Goal: Information Seeking & Learning: Find specific fact

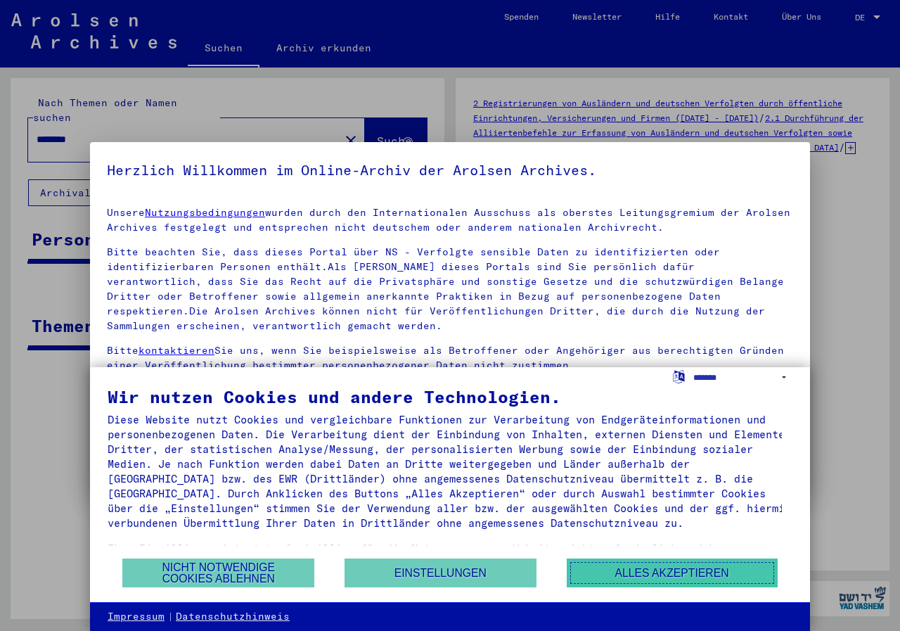
click at [653, 563] on button "Alles akzeptieren" at bounding box center [672, 572] width 211 height 29
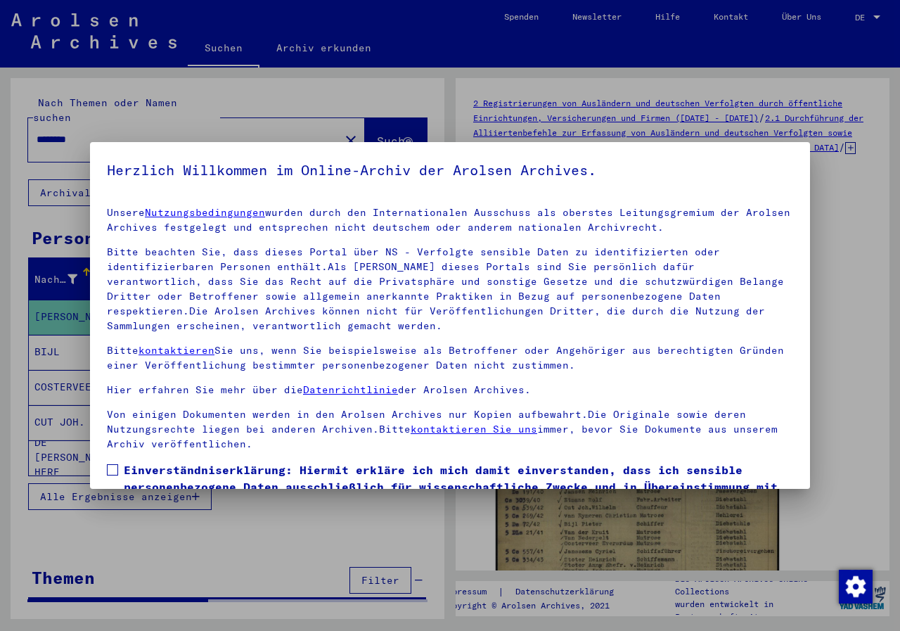
scroll to position [91, 0]
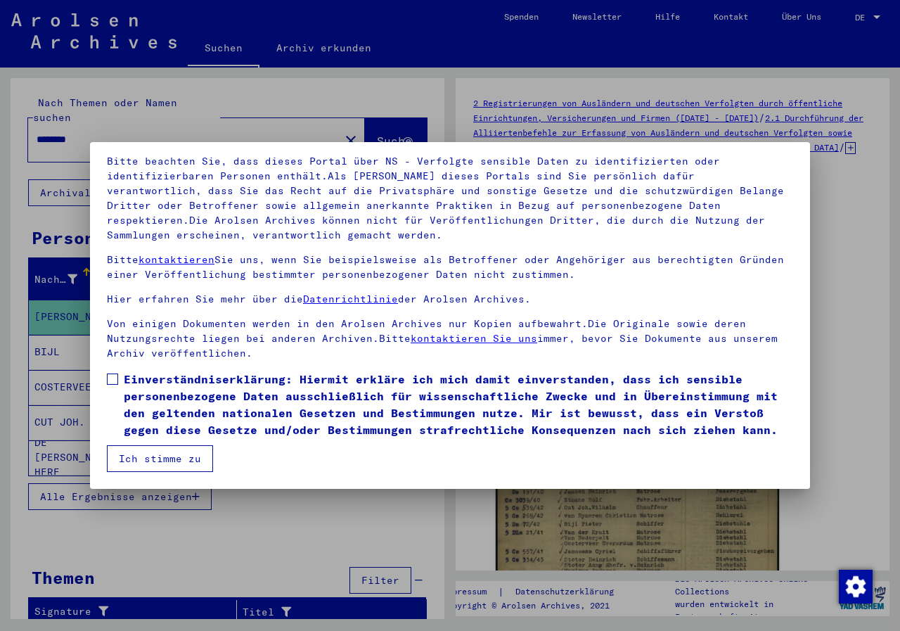
click at [103, 377] on mat-dialog-content "Unsere Nutzungsbedingungen wurden durch den Internationalen Ausschuss als obers…" at bounding box center [450, 288] width 720 height 367
click at [115, 380] on span at bounding box center [112, 378] width 11 height 11
click at [168, 455] on button "Ich stimme zu" at bounding box center [160, 458] width 106 height 27
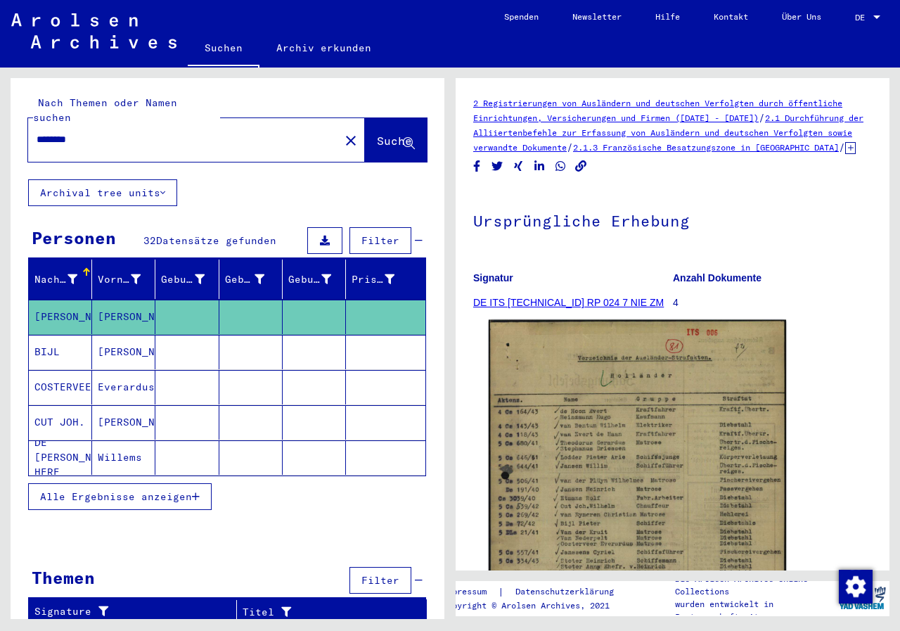
click at [614, 499] on img at bounding box center [637, 529] width 297 height 418
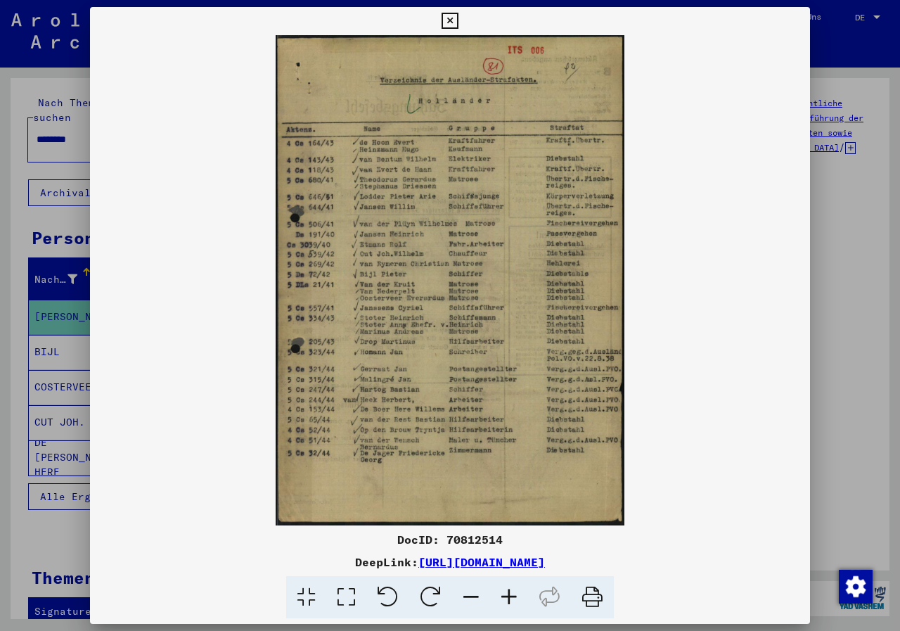
click at [450, 20] on icon at bounding box center [450, 21] width 16 height 17
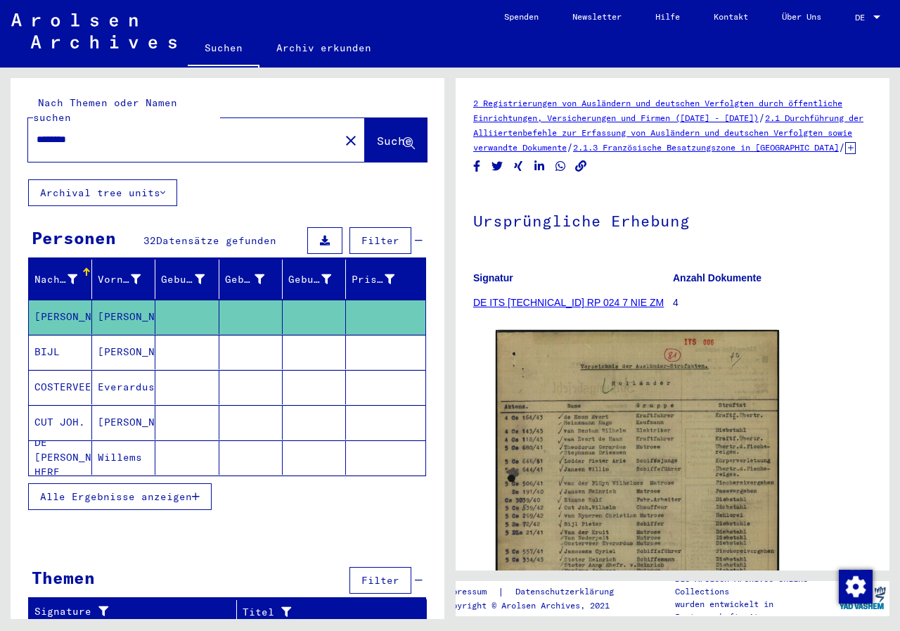
drag, startPoint x: 106, startPoint y: 125, endPoint x: 13, endPoint y: 119, distance: 93.7
click at [13, 119] on div "Nach Themen oder Namen suchen ******** close Suche" at bounding box center [228, 128] width 434 height 101
type input "********"
click at [377, 134] on span "Suche" at bounding box center [394, 141] width 35 height 14
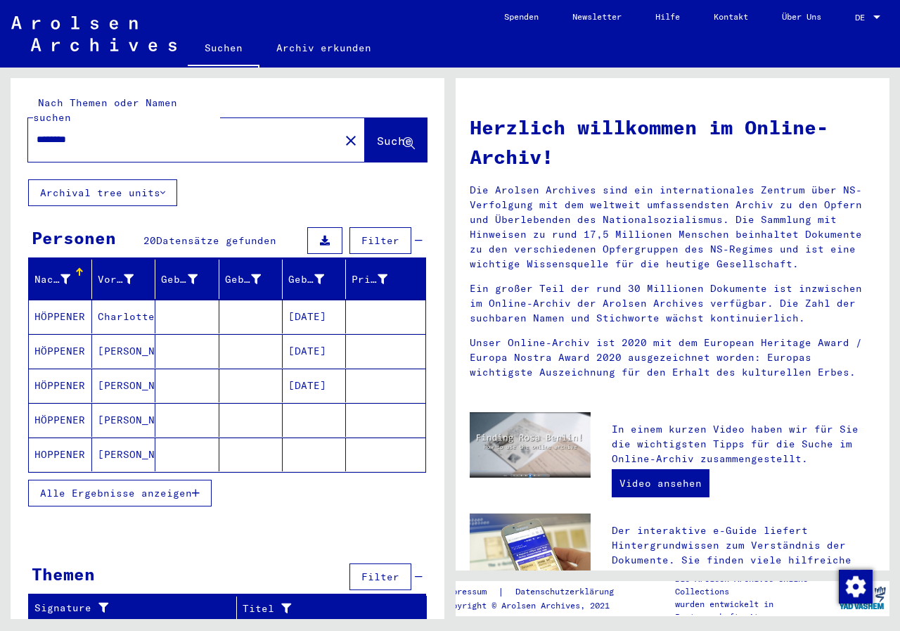
click at [136, 487] on span "Alle Ergebnisse anzeigen" at bounding box center [116, 493] width 152 height 13
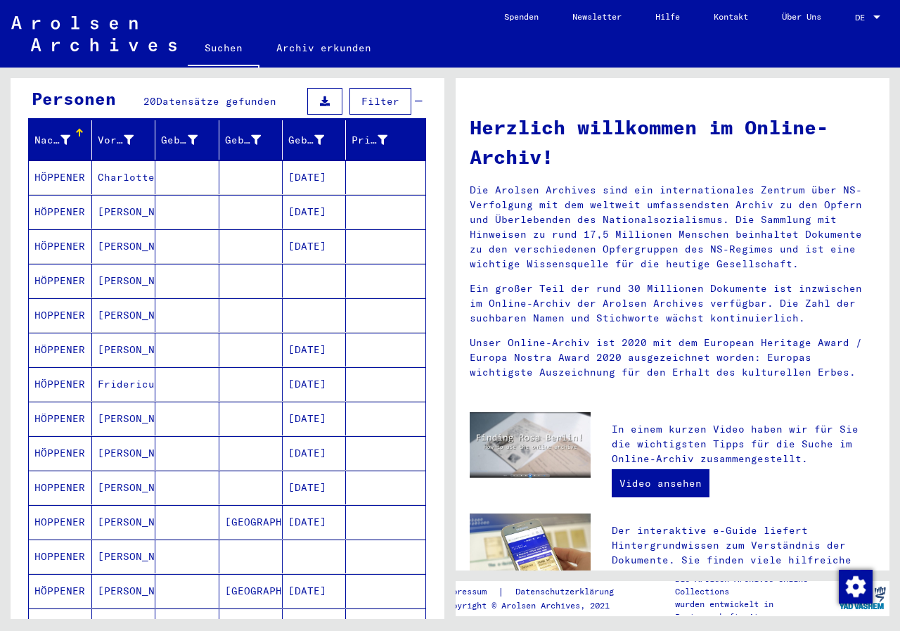
scroll to position [141, 0]
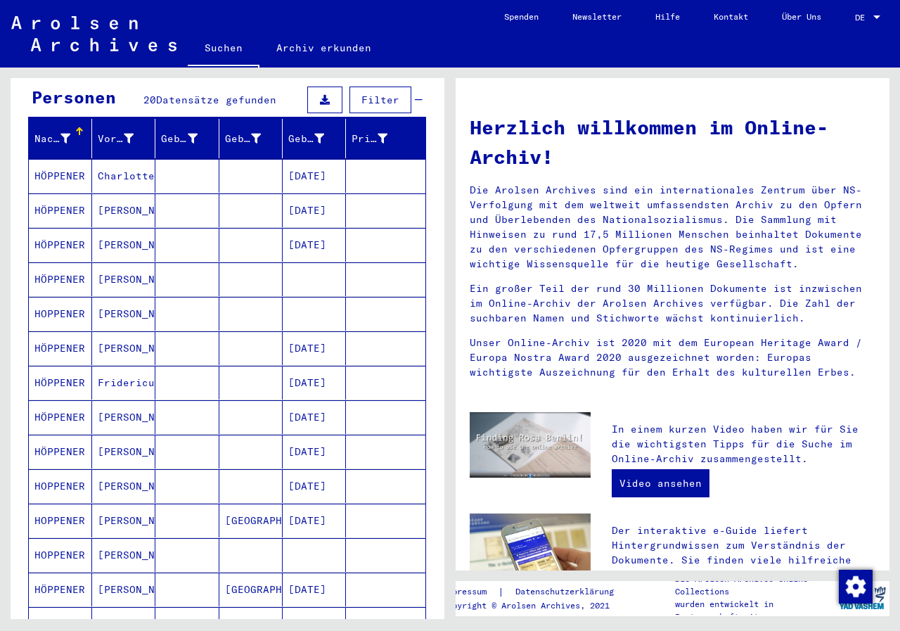
click at [118, 471] on mat-cell "[PERSON_NAME]" at bounding box center [123, 486] width 63 height 34
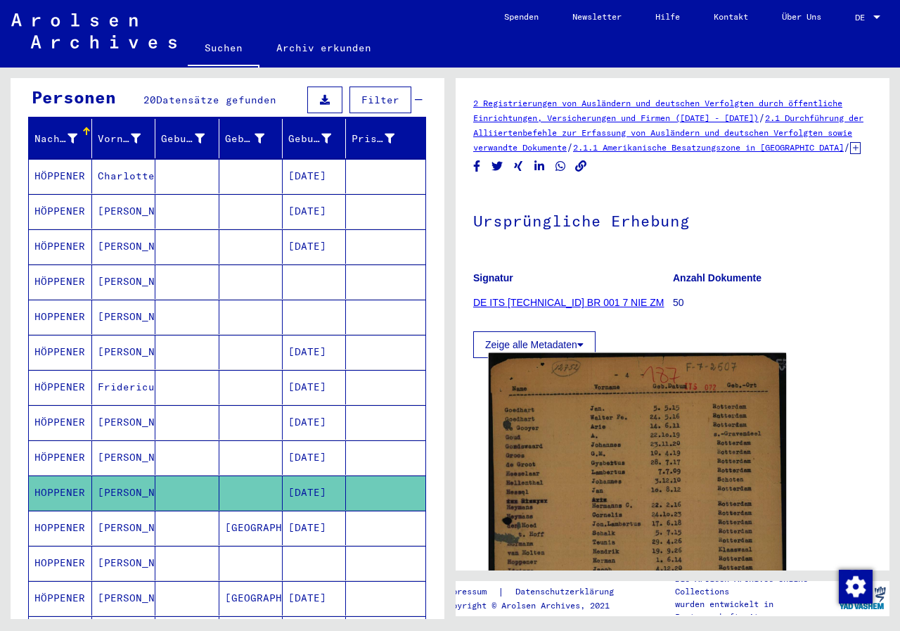
click at [621, 501] on img at bounding box center [637, 574] width 297 height 442
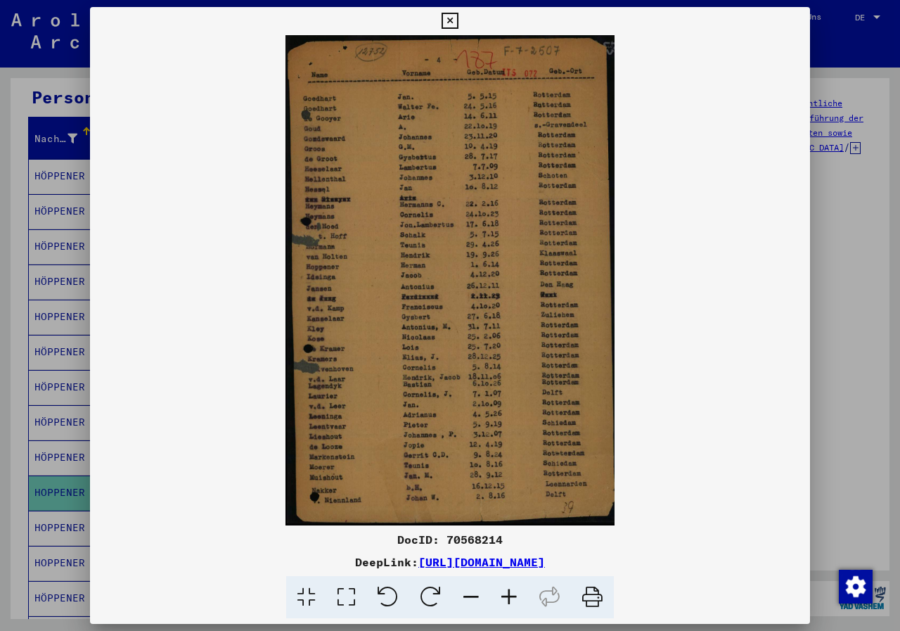
click at [449, 20] on icon at bounding box center [450, 21] width 16 height 17
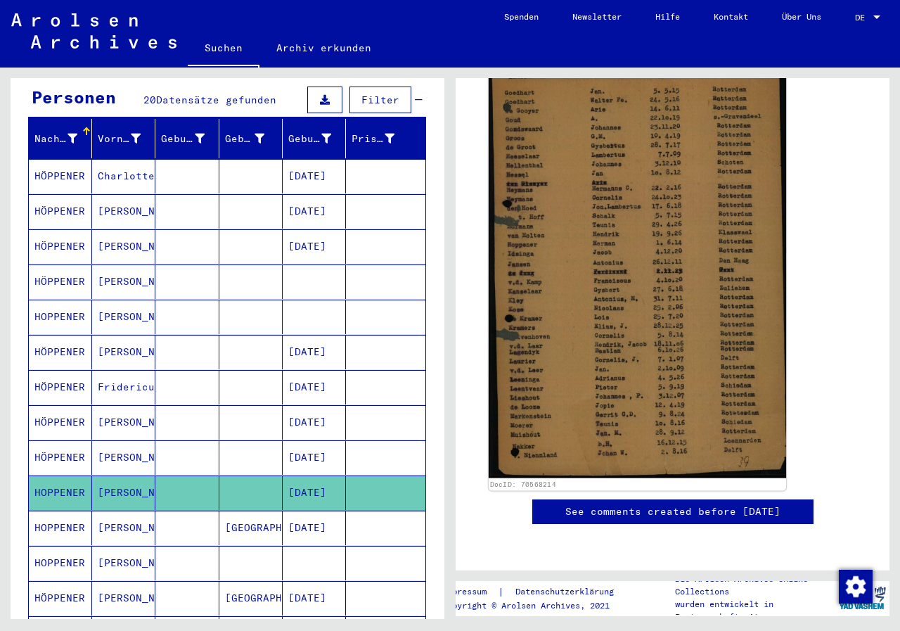
scroll to position [211, 0]
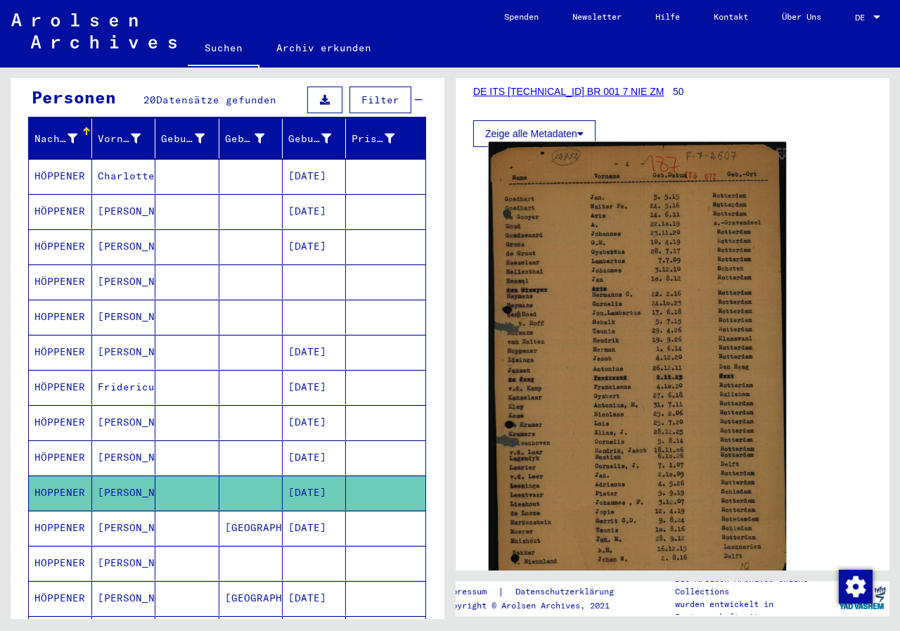
click at [635, 382] on img at bounding box center [637, 363] width 297 height 442
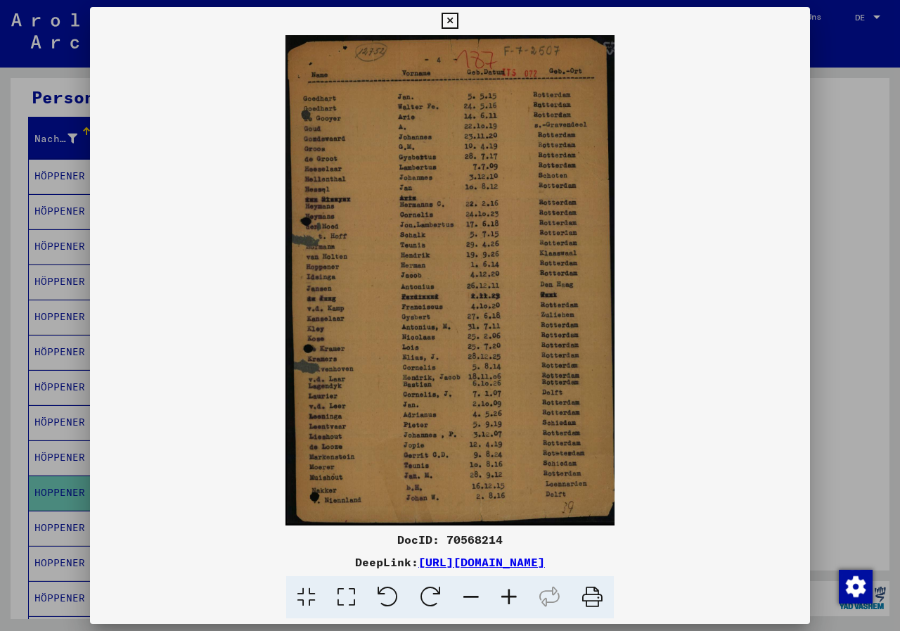
drag, startPoint x: 702, startPoint y: 563, endPoint x: 274, endPoint y: 565, distance: 429.0
click at [274, 565] on div "DeepLink: [URL][DOMAIN_NAME]" at bounding box center [450, 561] width 720 height 17
copy link "[URL][DOMAIN_NAME]"
click at [454, 21] on icon at bounding box center [450, 21] width 16 height 17
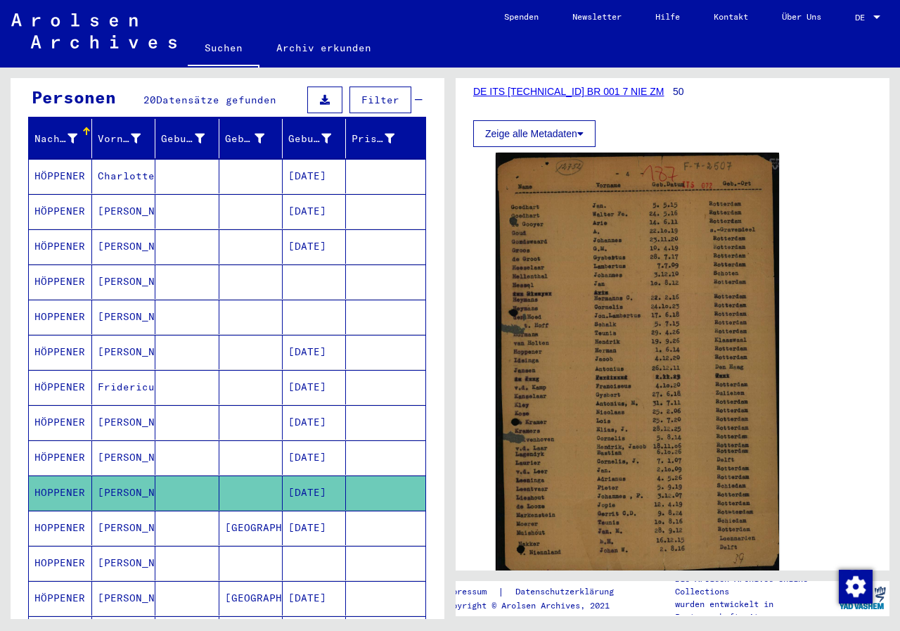
click at [65, 546] on mat-cell "HOPPENER" at bounding box center [60, 563] width 63 height 34
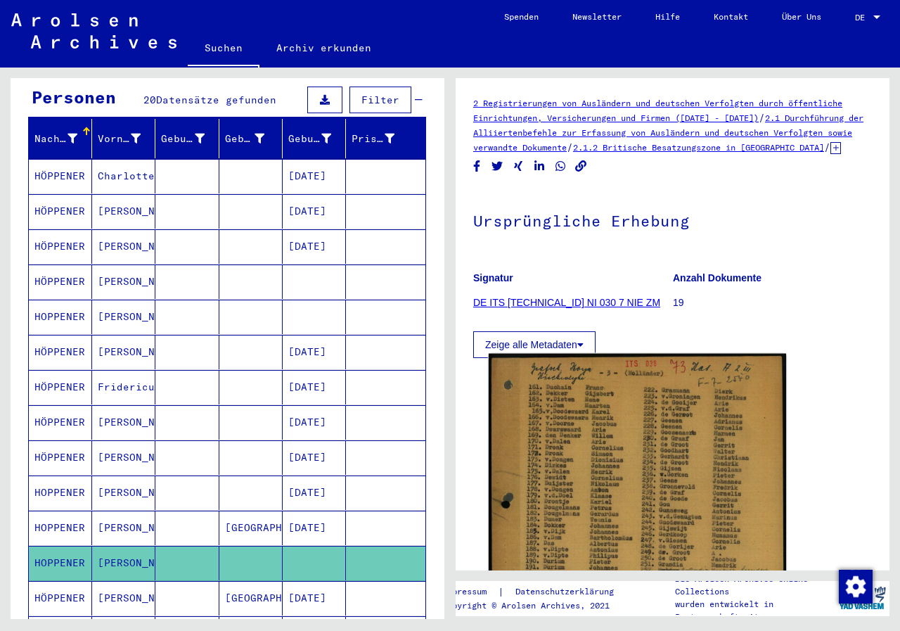
click at [575, 487] on img at bounding box center [637, 562] width 297 height 416
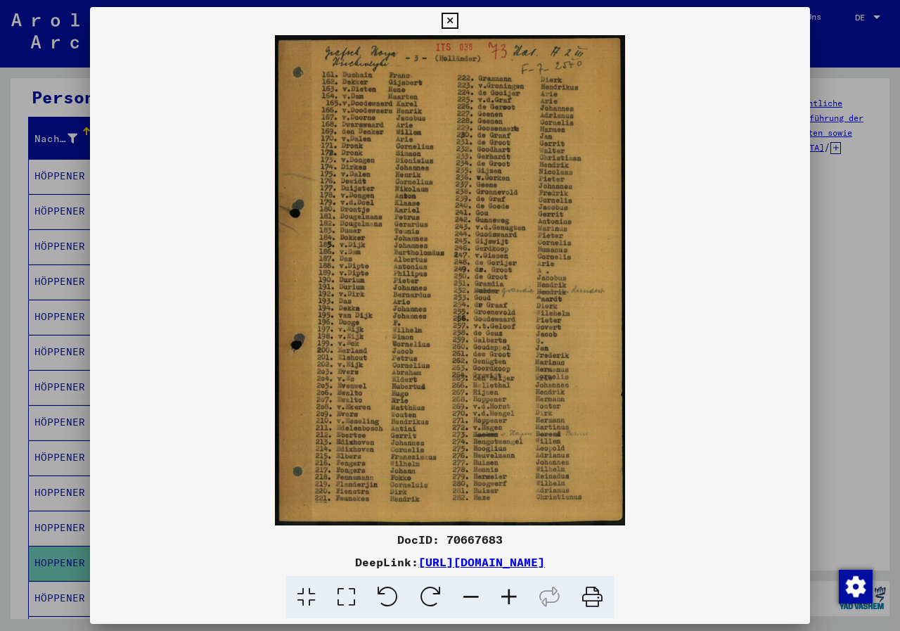
click at [572, 295] on img at bounding box center [450, 280] width 720 height 490
click at [449, 22] on icon at bounding box center [450, 21] width 16 height 17
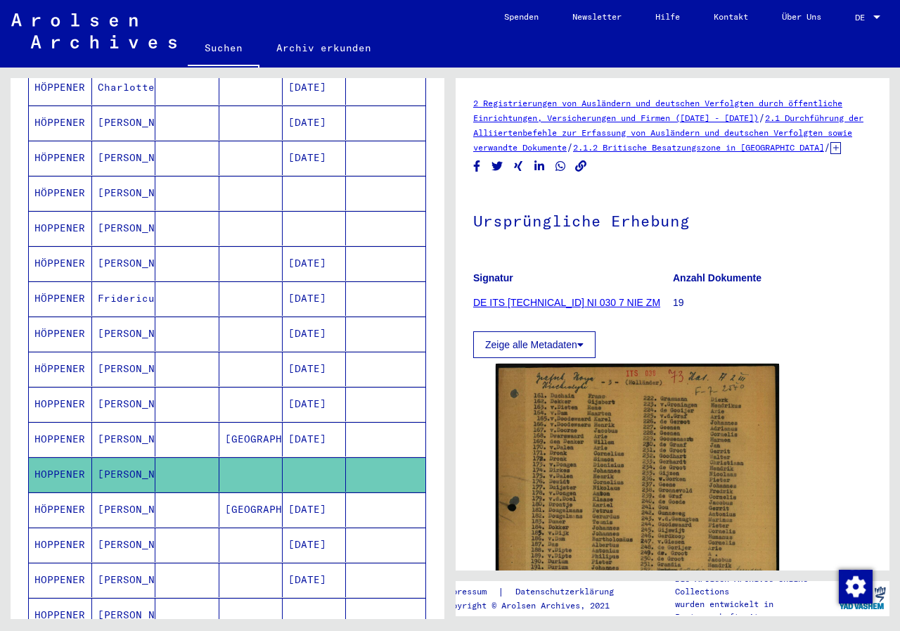
scroll to position [281, 0]
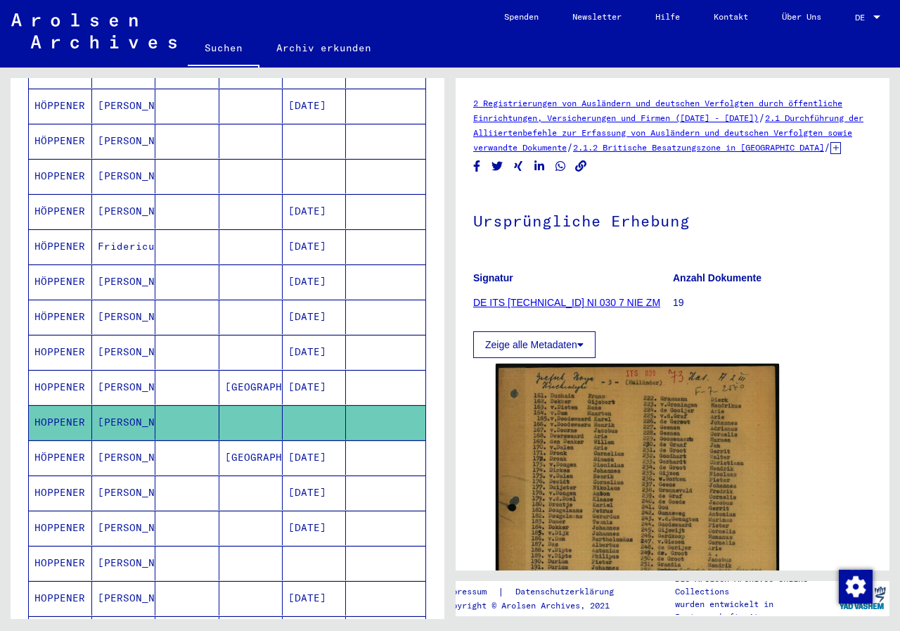
click at [71, 475] on mat-cell "HOPPENER" at bounding box center [60, 492] width 63 height 34
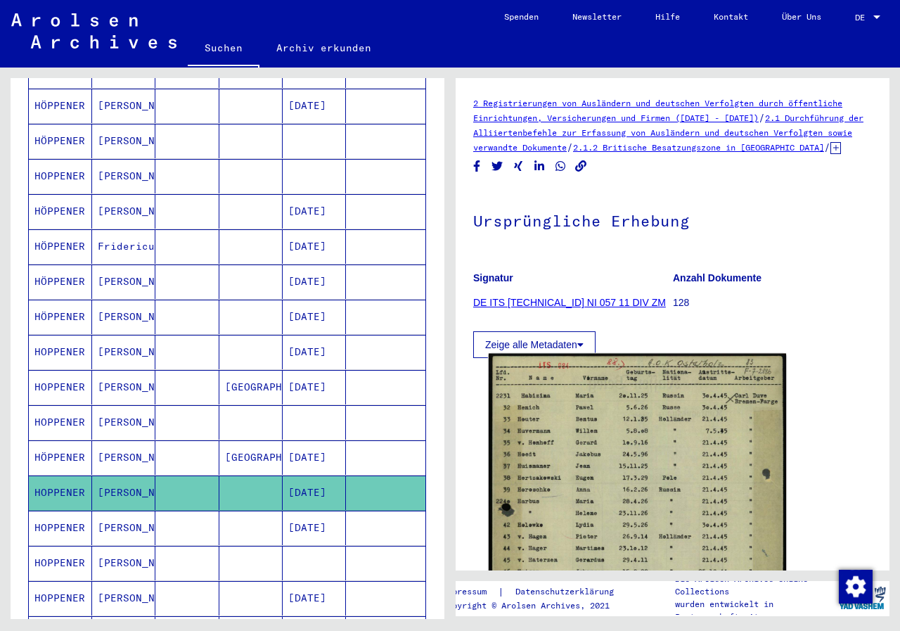
click at [596, 499] on img at bounding box center [637, 563] width 297 height 418
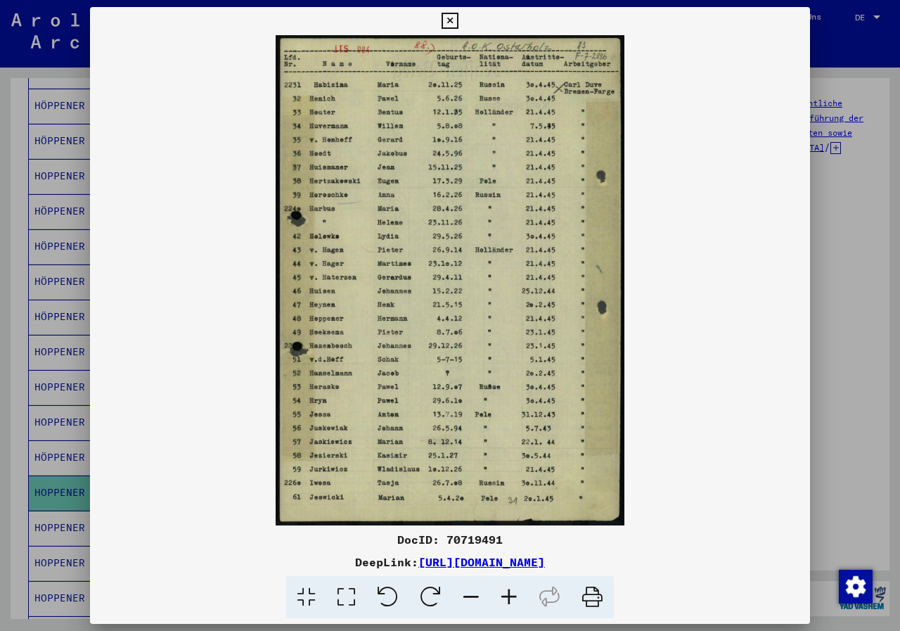
click at [450, 20] on icon at bounding box center [450, 21] width 16 height 17
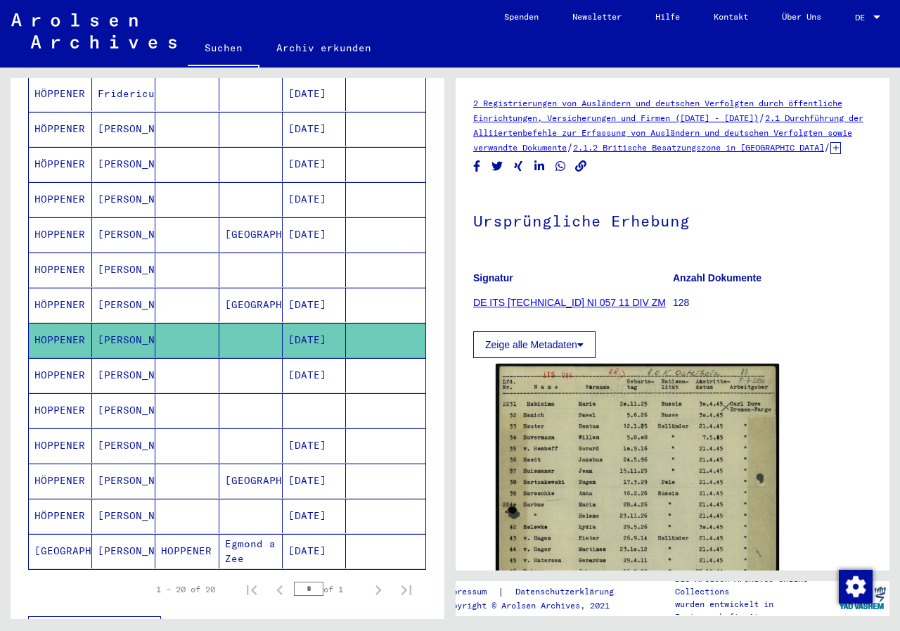
scroll to position [548, 0]
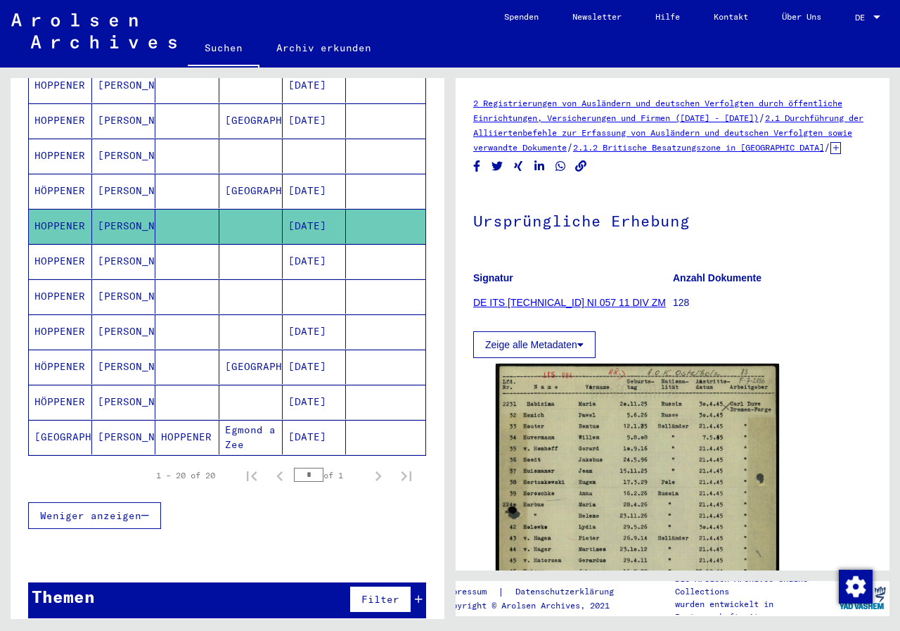
click at [105, 317] on mat-cell "[PERSON_NAME]" at bounding box center [123, 331] width 63 height 34
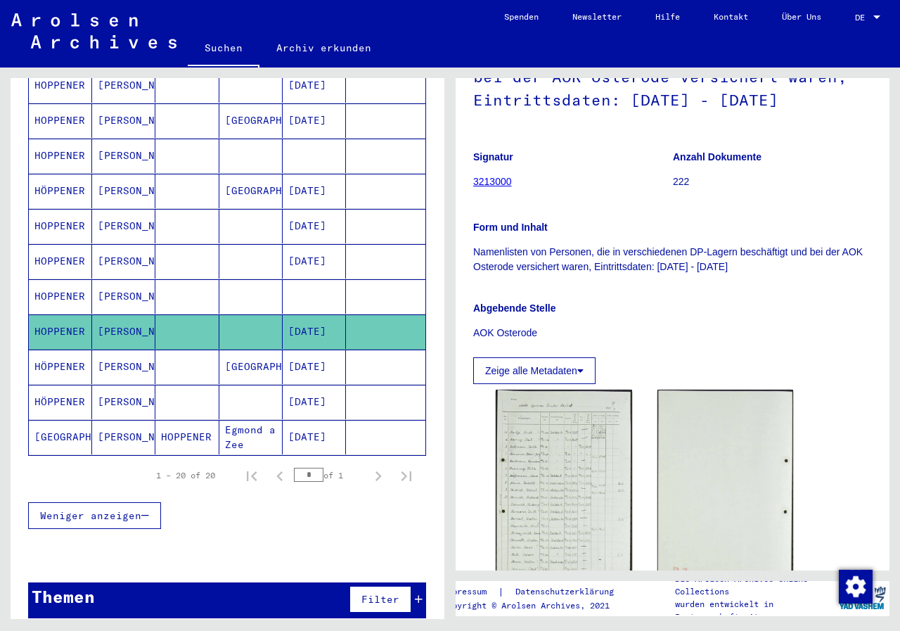
scroll to position [211, 0]
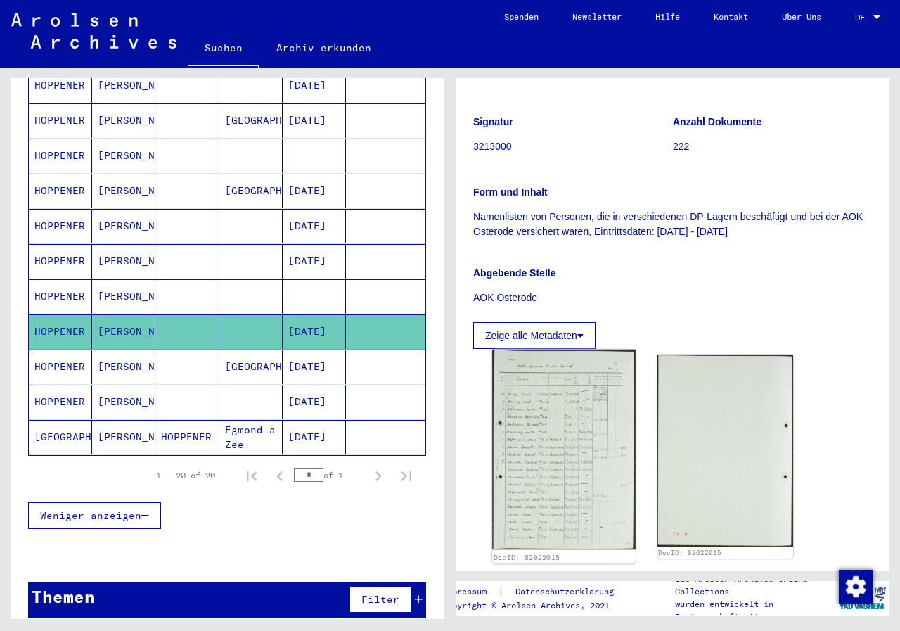
click at [576, 436] on img at bounding box center [563, 449] width 143 height 200
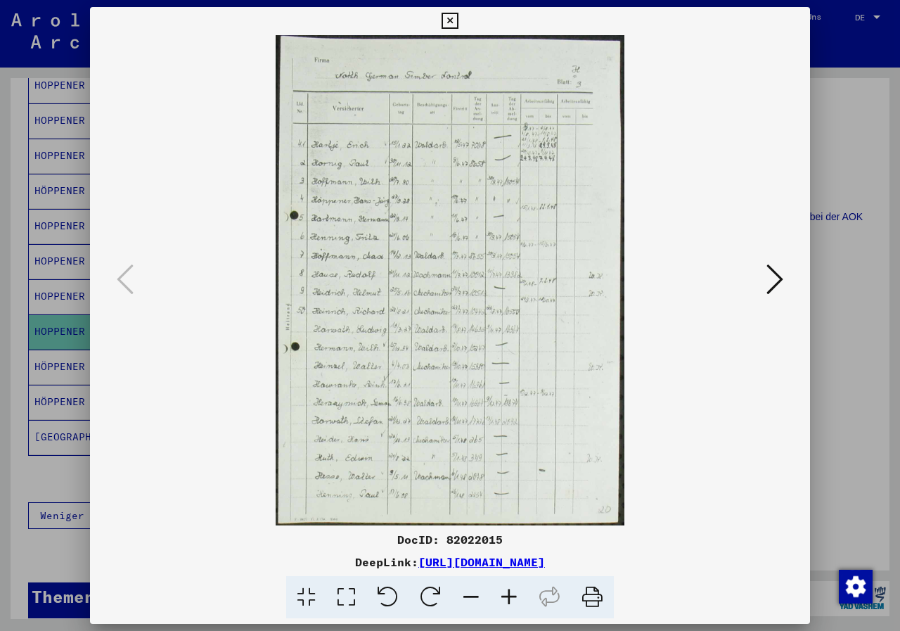
click at [513, 591] on icon at bounding box center [509, 597] width 38 height 43
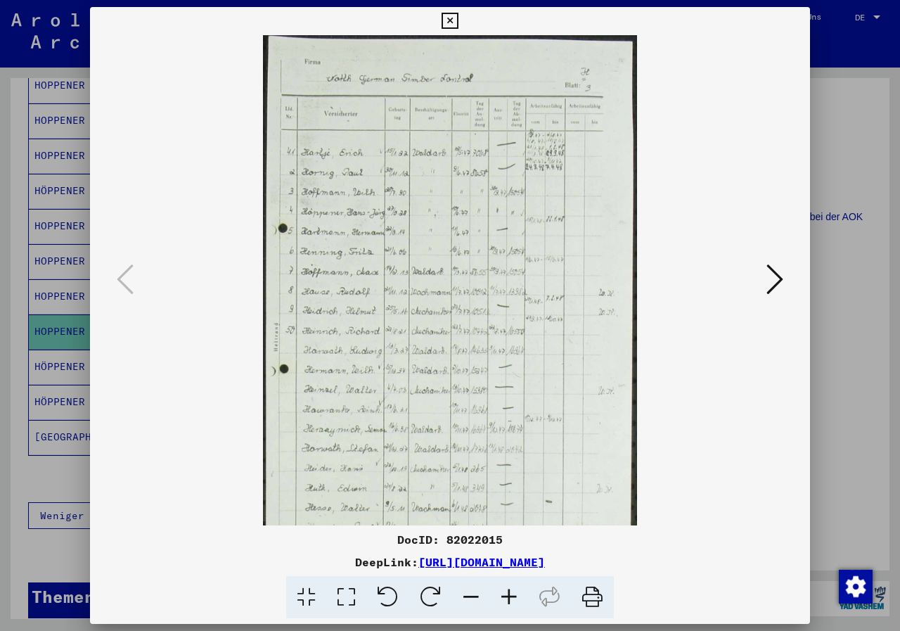
click at [513, 591] on icon at bounding box center [509, 597] width 38 height 43
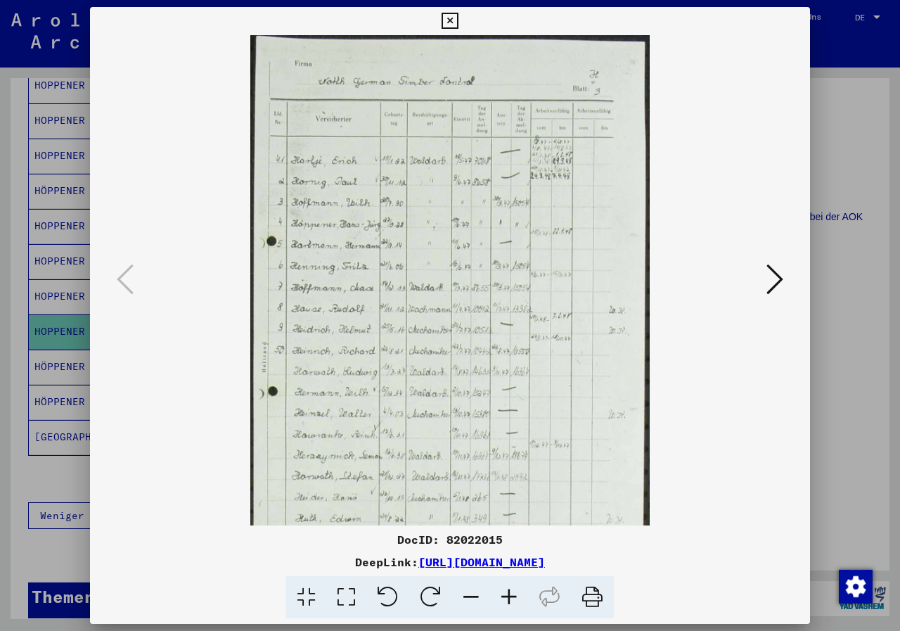
click at [513, 591] on icon at bounding box center [509, 597] width 38 height 43
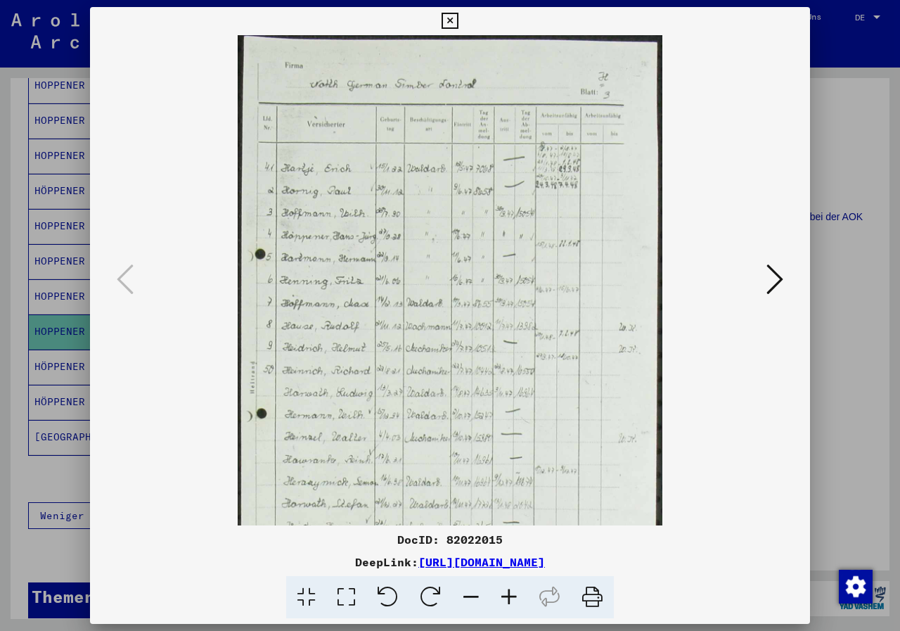
click at [513, 591] on icon at bounding box center [509, 597] width 38 height 43
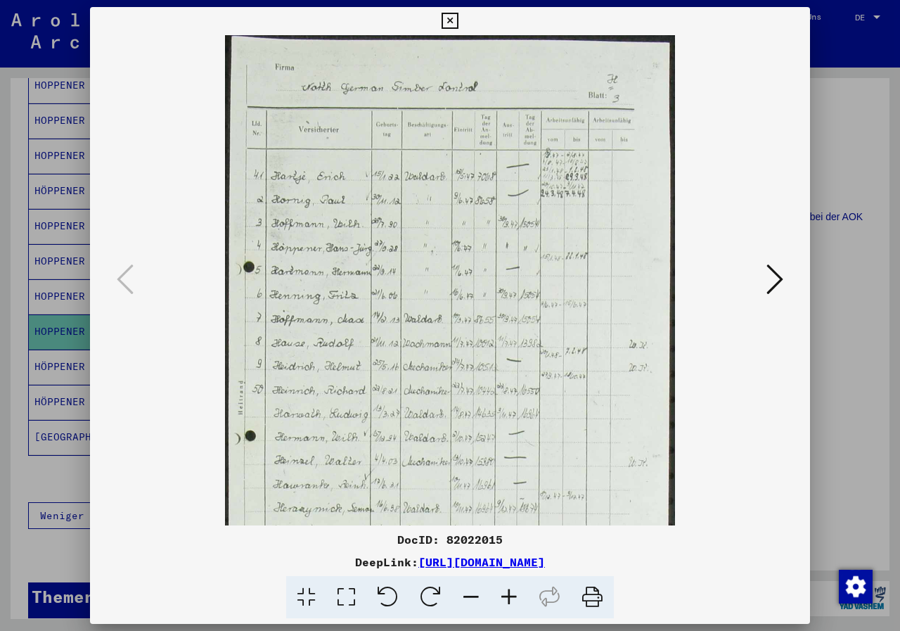
click at [513, 591] on icon at bounding box center [509, 597] width 38 height 43
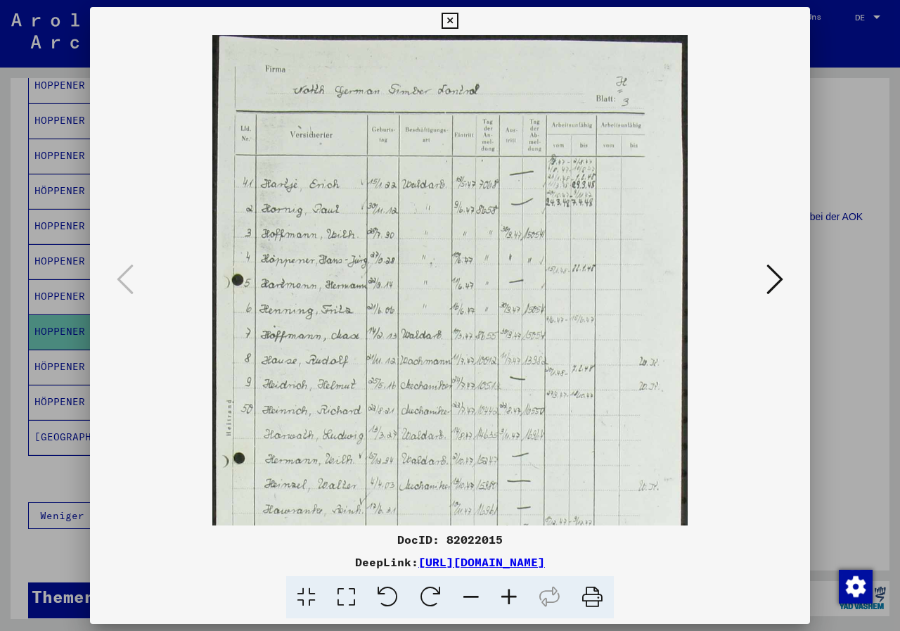
click at [513, 591] on icon at bounding box center [509, 597] width 38 height 43
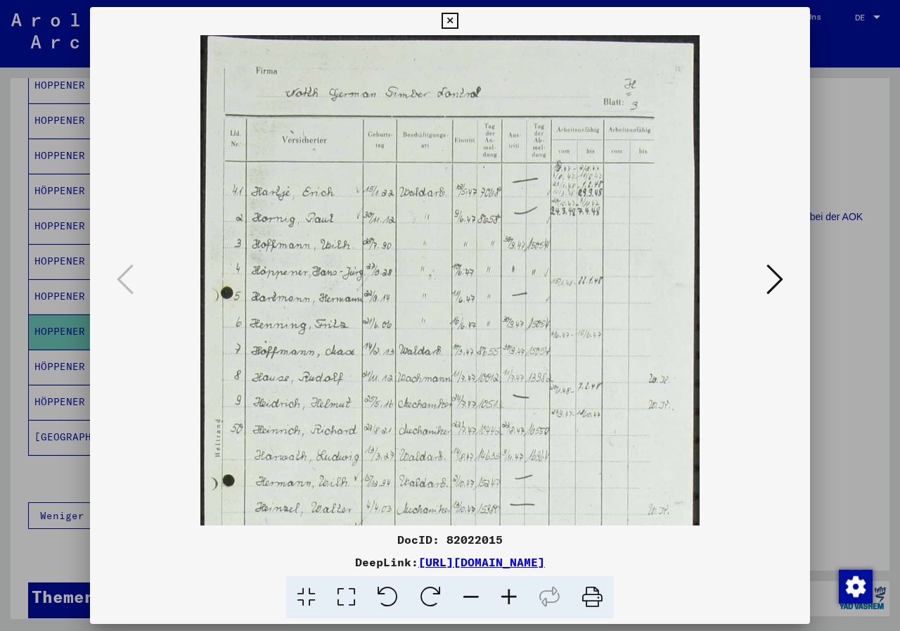
click at [513, 591] on icon at bounding box center [509, 597] width 38 height 43
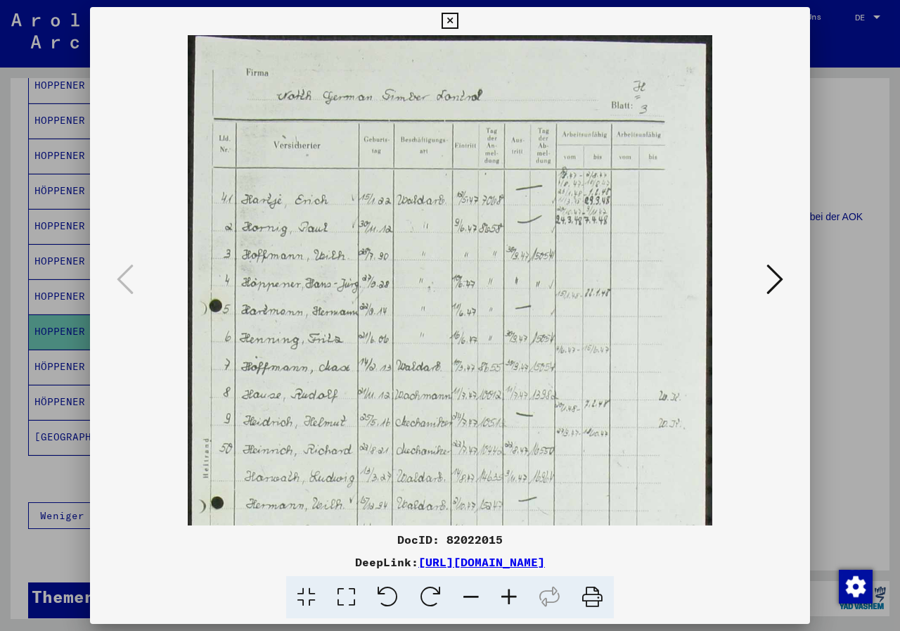
click at [451, 19] on icon at bounding box center [450, 21] width 16 height 17
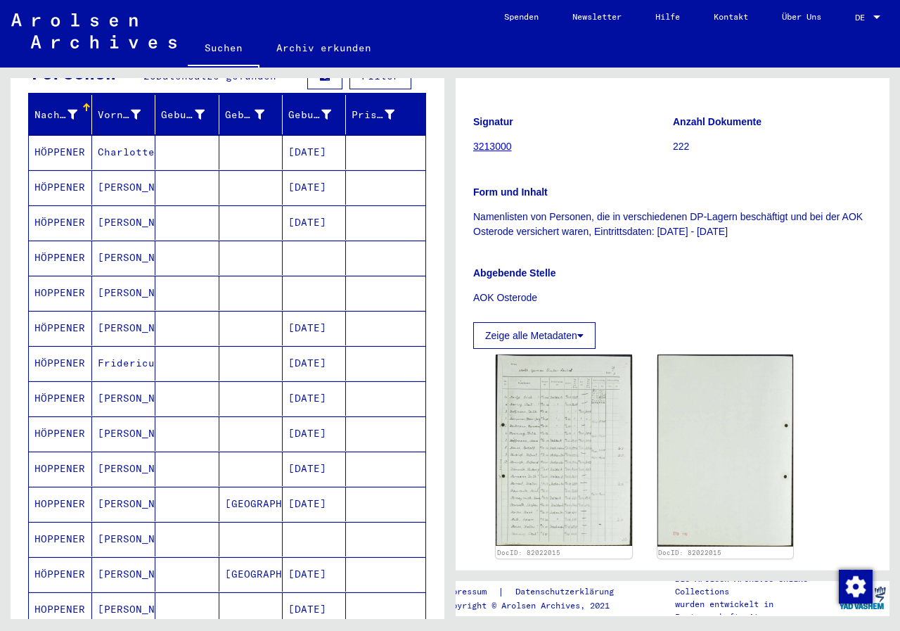
scroll to position [126, 0]
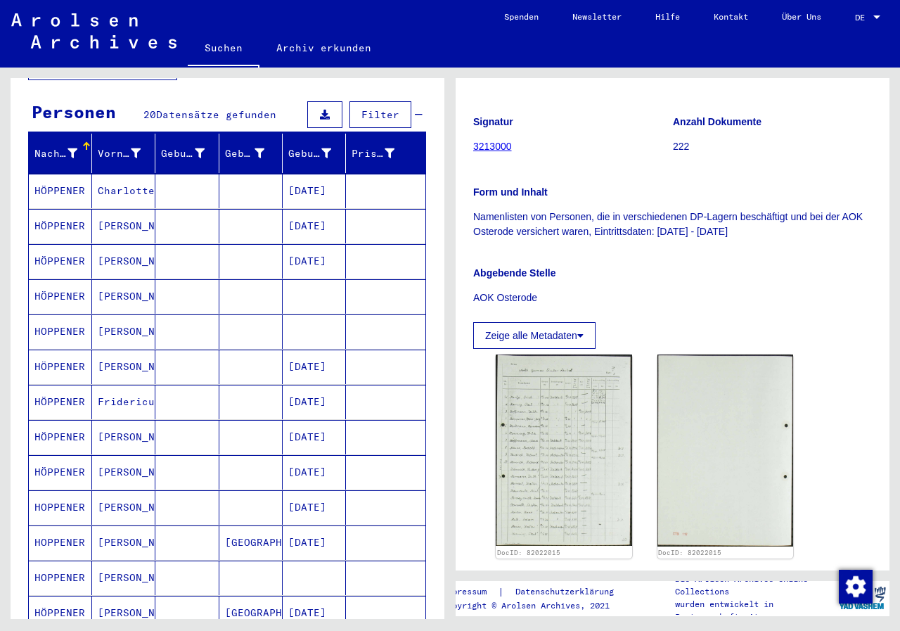
click at [119, 244] on mat-cell "[PERSON_NAME]" at bounding box center [123, 261] width 63 height 34
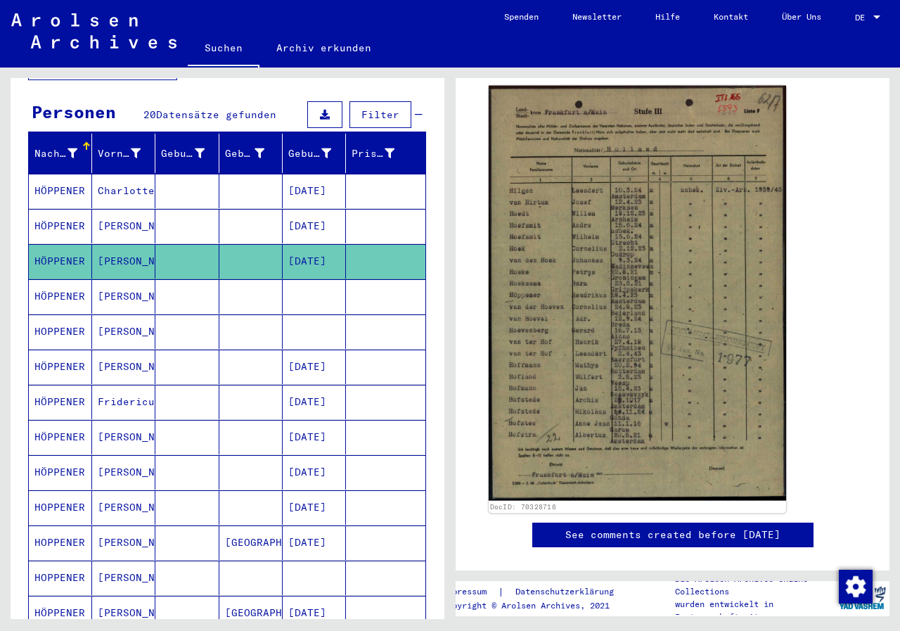
scroll to position [281, 0]
